Goal: Task Accomplishment & Management: Use online tool/utility

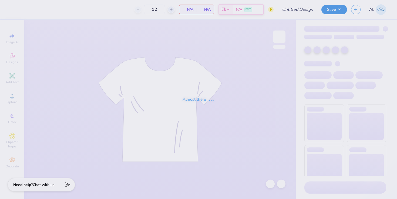
type input "UTA FSA Member Merch [DATE]-[DATE]"
type input "200"
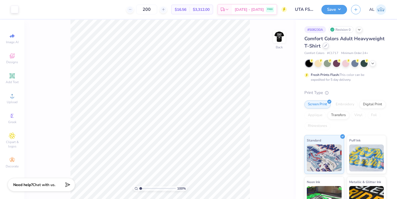
click at [329, 46] on div at bounding box center [326, 46] width 6 height 6
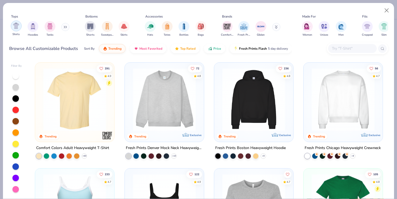
click at [16, 25] on img "filter for Shirts" at bounding box center [16, 26] width 6 height 6
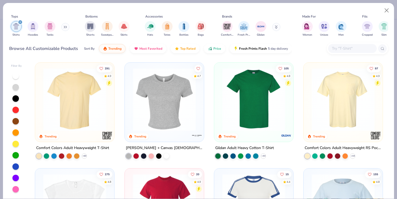
click at [243, 119] on img at bounding box center [254, 99] width 68 height 63
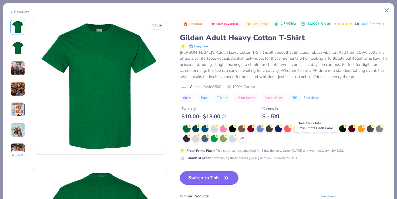
click at [313, 132] on div at bounding box center [315, 128] width 7 height 7
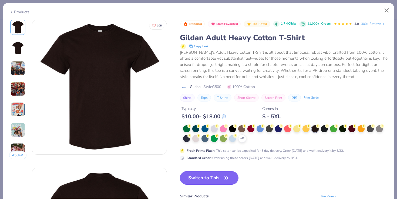
click at [223, 185] on button "Switch to This" at bounding box center [209, 178] width 59 height 14
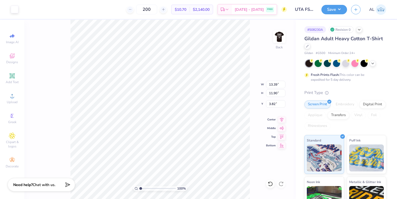
type input "3.65"
click at [16, 9] on div at bounding box center [15, 9] width 8 height 8
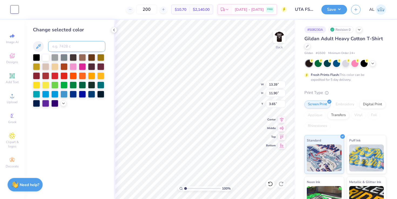
click at [71, 47] on input at bounding box center [76, 46] width 57 height 11
type input "712"
click at [282, 36] on img at bounding box center [280, 37] width 22 height 22
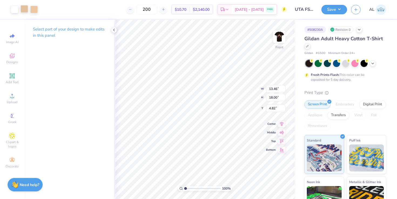
click at [21, 8] on div at bounding box center [25, 9] width 8 height 8
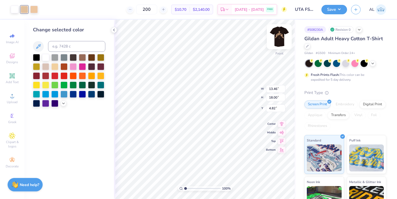
click at [278, 35] on img at bounding box center [280, 37] width 22 height 22
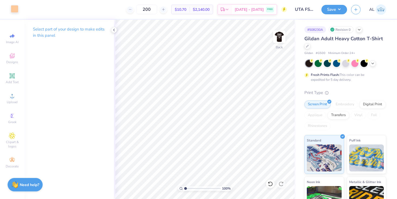
click at [14, 8] on div at bounding box center [15, 9] width 8 height 8
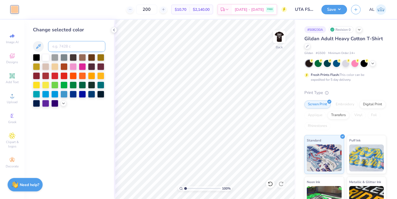
click at [70, 48] on input at bounding box center [76, 46] width 57 height 11
type input "726"
click at [279, 34] on img at bounding box center [280, 37] width 22 height 22
click at [14, 9] on div at bounding box center [15, 9] width 8 height 8
click at [62, 45] on input at bounding box center [76, 46] width 57 height 11
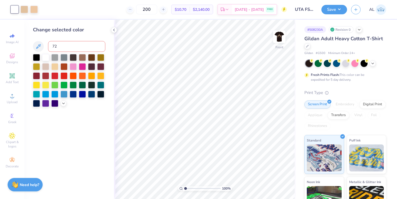
type input "726"
click at [24, 9] on div at bounding box center [25, 9] width 8 height 8
click at [66, 45] on input at bounding box center [76, 46] width 57 height 11
type input "726"
click at [281, 39] on img at bounding box center [280, 37] width 22 height 22
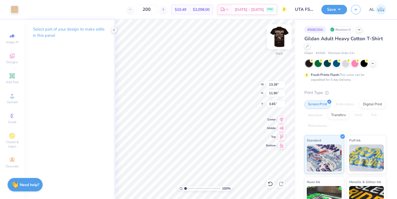
type input "3.00"
click at [278, 34] on img at bounding box center [280, 37] width 22 height 22
type input "5.25"
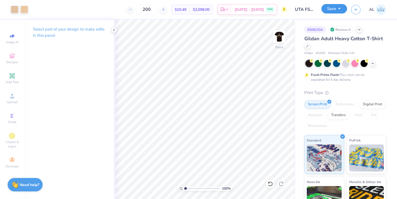
click at [334, 13] on button "Save" at bounding box center [334, 8] width 26 height 9
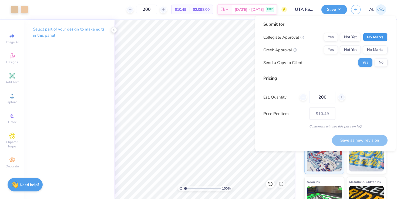
click at [381, 38] on button "No Marks" at bounding box center [375, 37] width 25 height 9
click at [379, 49] on button "No Marks" at bounding box center [375, 50] width 25 height 9
click at [358, 136] on button "Save as new revision" at bounding box center [360, 140] width 56 height 11
type input "$10.49"
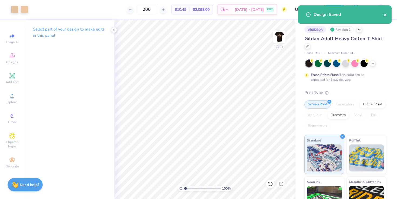
click at [385, 14] on icon "close" at bounding box center [385, 15] width 3 height 3
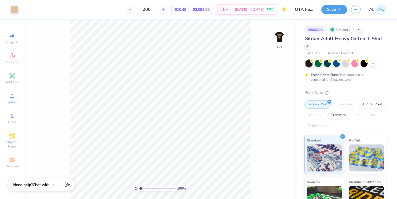
click at [280, 37] on img at bounding box center [279, 36] width 11 height 11
click at [26, 9] on div at bounding box center [25, 9] width 8 height 8
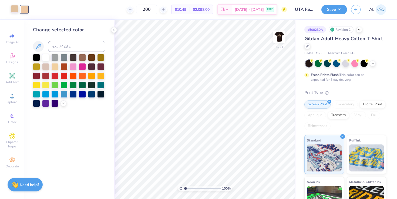
click at [15, 8] on div at bounding box center [15, 9] width 8 height 8
drag, startPoint x: 23, startPoint y: 8, endPoint x: 35, endPoint y: 9, distance: 12.5
click at [35, 9] on div "Art colors 200 $10.49 Per Item $2,098.00 Total Est. Delivery Aug 28 - 31 FREE D…" at bounding box center [198, 9] width 397 height 19
click at [25, 11] on div at bounding box center [25, 9] width 8 height 8
drag, startPoint x: 25, startPoint y: 11, endPoint x: 28, endPoint y: 7, distance: 4.8
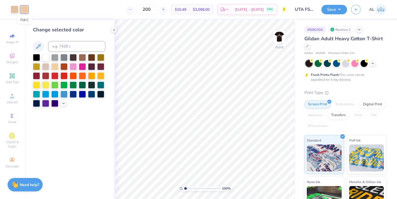
click at [28, 7] on div at bounding box center [25, 10] width 8 height 8
click at [25, 7] on div at bounding box center [25, 10] width 8 height 8
click at [37, 48] on icon at bounding box center [38, 46] width 5 height 5
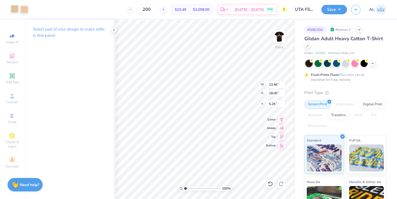
click at [15, 9] on div at bounding box center [15, 9] width 8 height 8
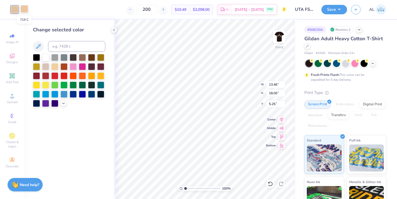
click at [24, 9] on div at bounding box center [25, 9] width 8 height 8
click at [14, 9] on div at bounding box center [15, 9] width 8 height 8
click at [25, 10] on div at bounding box center [25, 9] width 8 height 8
click at [62, 50] on input at bounding box center [76, 46] width 57 height 11
type input "726"
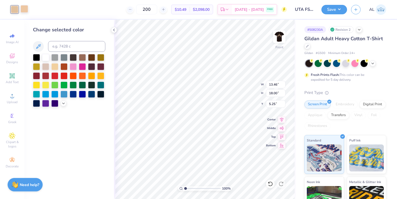
click at [27, 10] on div at bounding box center [25, 9] width 8 height 8
click at [68, 46] on input at bounding box center [76, 46] width 57 height 11
click at [47, 56] on div at bounding box center [45, 56] width 7 height 7
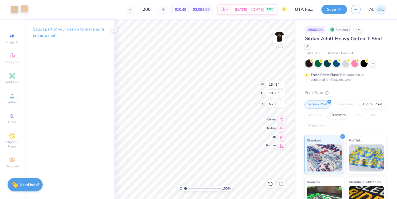
click at [26, 9] on div at bounding box center [25, 9] width 8 height 8
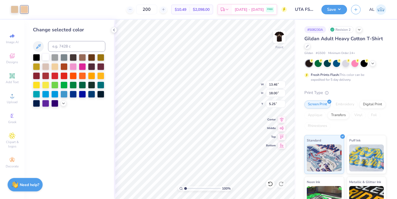
click at [46, 56] on div at bounding box center [45, 56] width 7 height 7
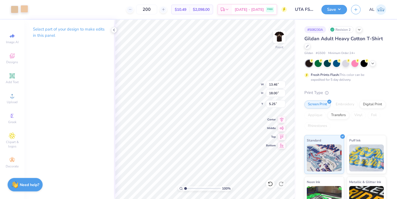
click at [26, 12] on div at bounding box center [25, 9] width 8 height 8
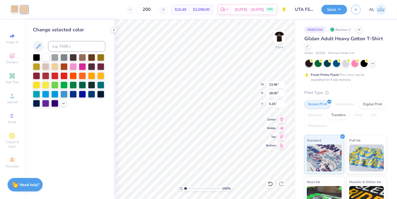
click at [15, 11] on div at bounding box center [15, 9] width 8 height 8
click at [53, 65] on div at bounding box center [54, 66] width 7 height 7
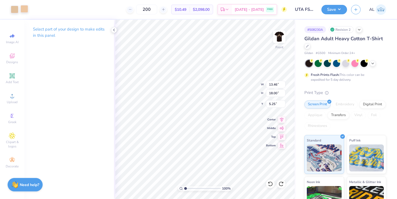
click at [24, 10] on div at bounding box center [25, 9] width 8 height 8
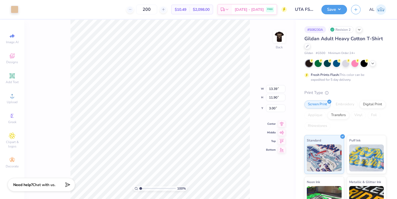
type input "14.09"
type input "12.52"
type input "14.33"
type input "12.74"
type input "14.54"
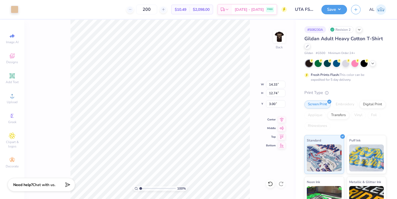
type input "12.92"
type input "3.00"
type input "11.54"
type input "10.26"
type input "3.00"
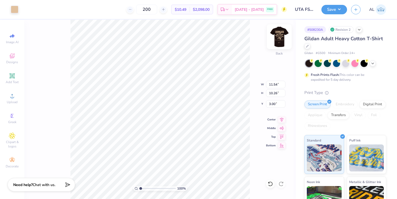
click at [280, 39] on img at bounding box center [280, 37] width 22 height 22
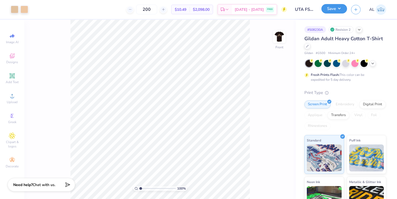
click at [333, 8] on button "Save" at bounding box center [334, 8] width 26 height 9
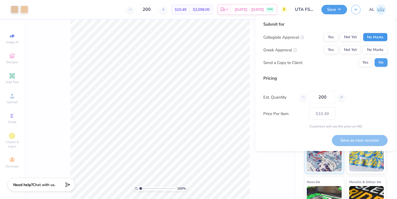
click at [382, 36] on button "No Marks" at bounding box center [375, 37] width 25 height 9
click at [382, 50] on button "No Marks" at bounding box center [375, 50] width 25 height 9
click at [352, 141] on button "Save as new revision" at bounding box center [360, 140] width 56 height 11
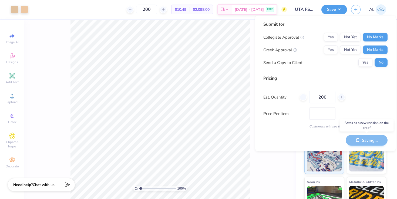
type input "$10.49"
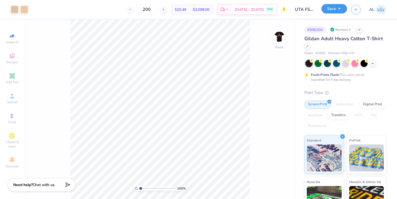
click at [337, 7] on button "Save" at bounding box center [334, 8] width 26 height 9
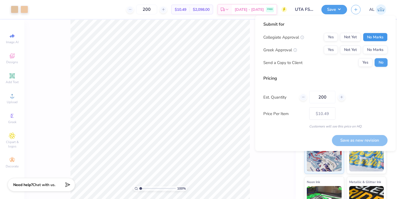
click at [378, 36] on button "No Marks" at bounding box center [375, 37] width 25 height 9
click at [374, 50] on button "No Marks" at bounding box center [375, 50] width 25 height 9
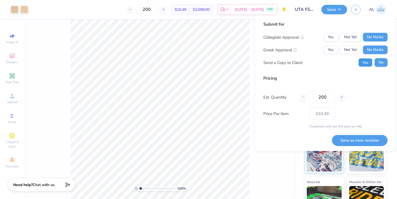
click at [368, 64] on button "Yes" at bounding box center [365, 62] width 14 height 9
click at [350, 138] on button "Save as new revision" at bounding box center [360, 140] width 56 height 11
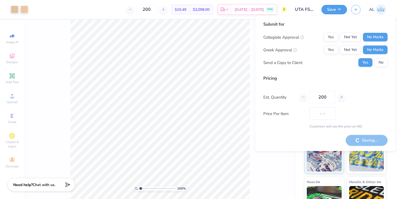
type input "$10.49"
